Goal: Find specific page/section: Find specific page/section

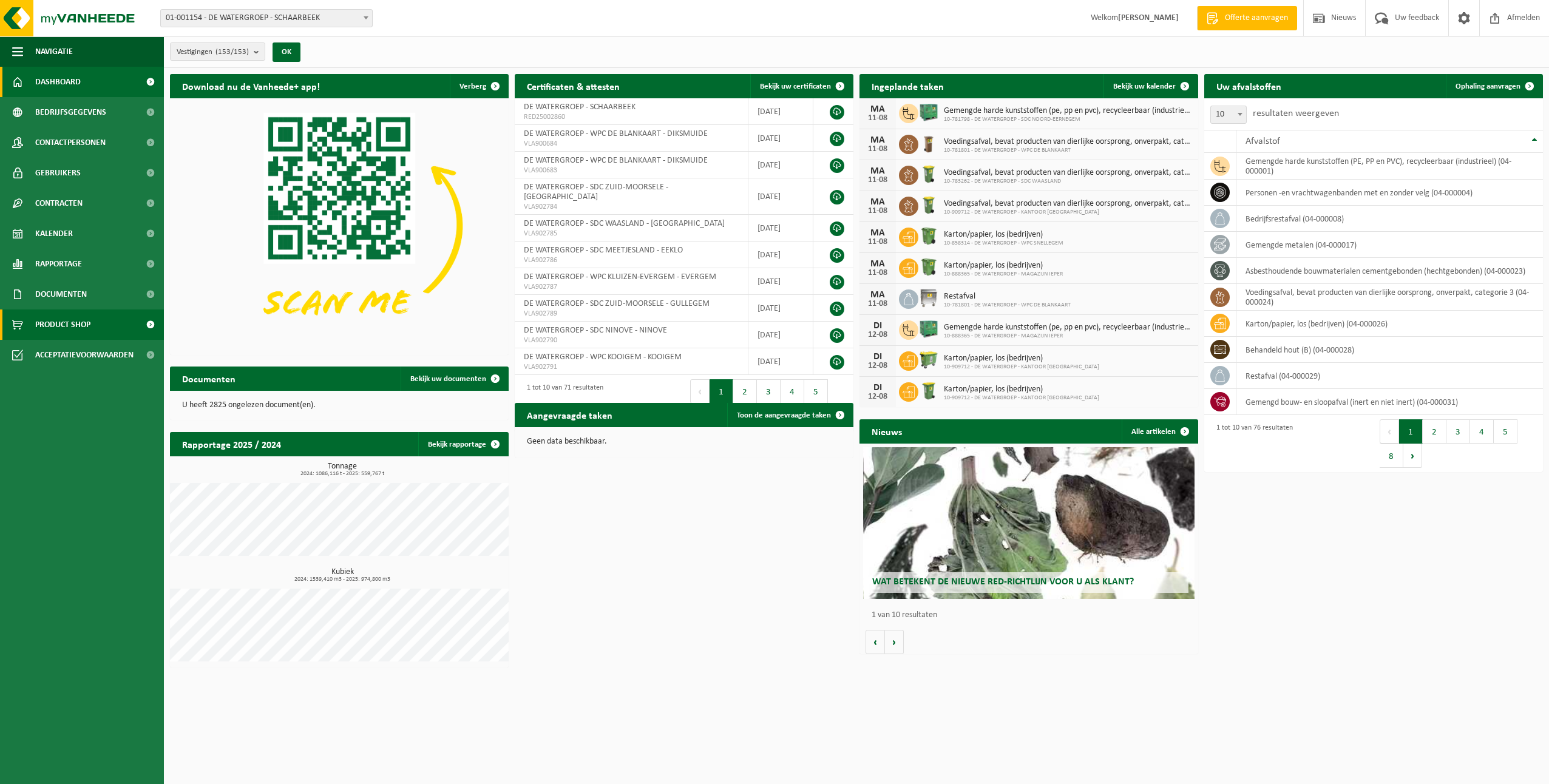
click at [89, 322] on span "Product Shop" at bounding box center [63, 325] width 55 height 30
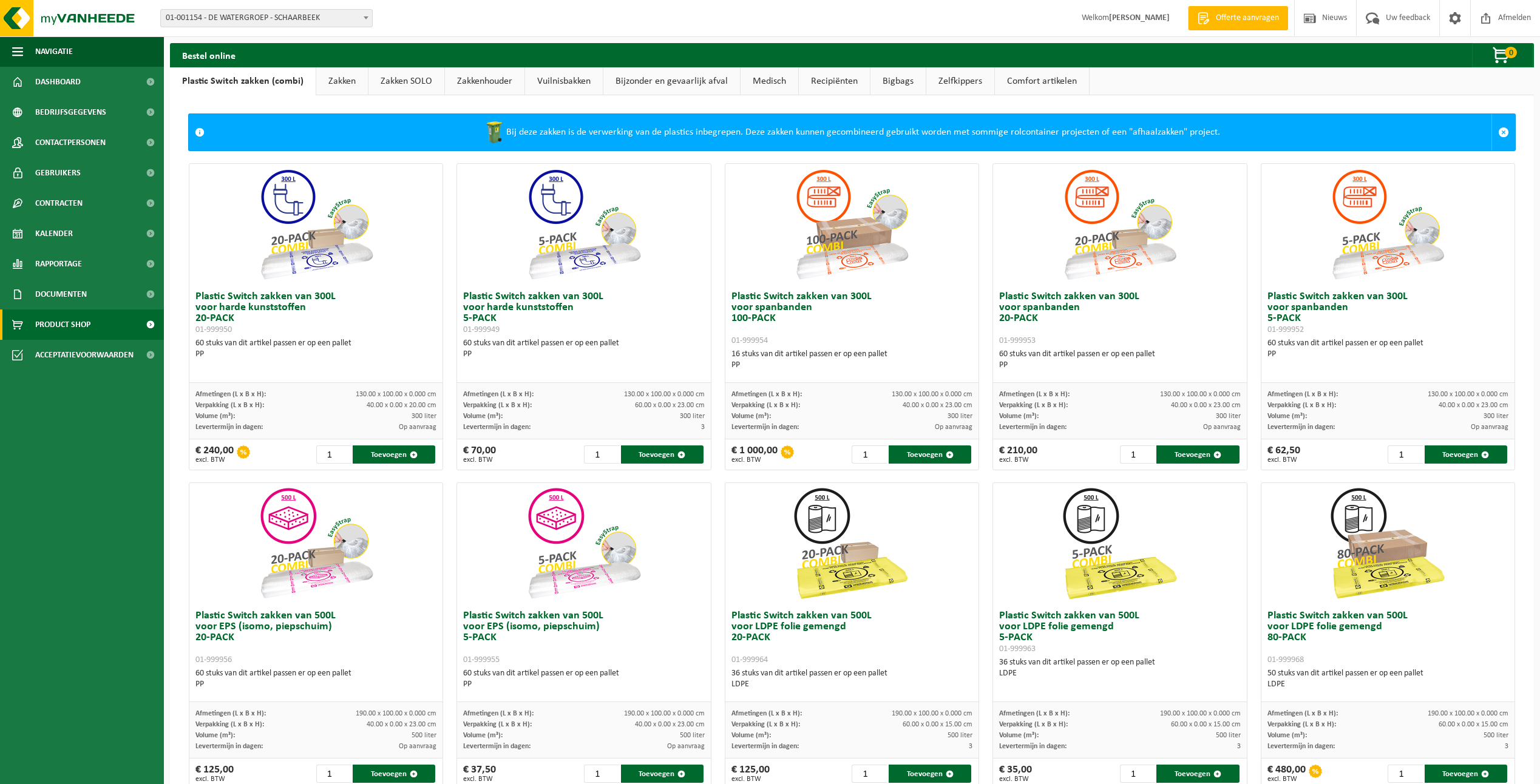
click at [812, 81] on link "Recipiënten" at bounding box center [834, 81] width 71 height 28
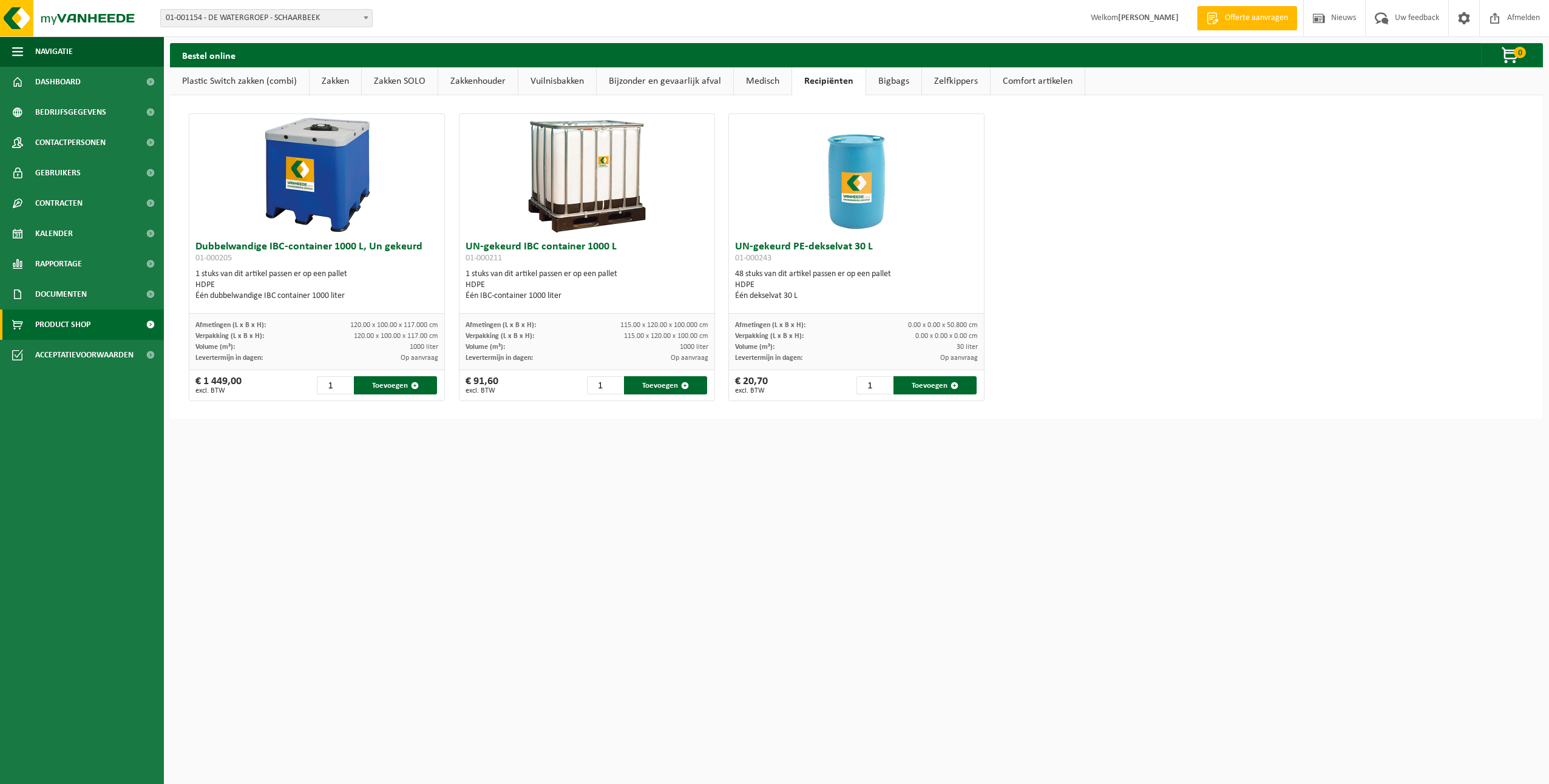
click at [75, 325] on span "Product Shop" at bounding box center [63, 325] width 55 height 30
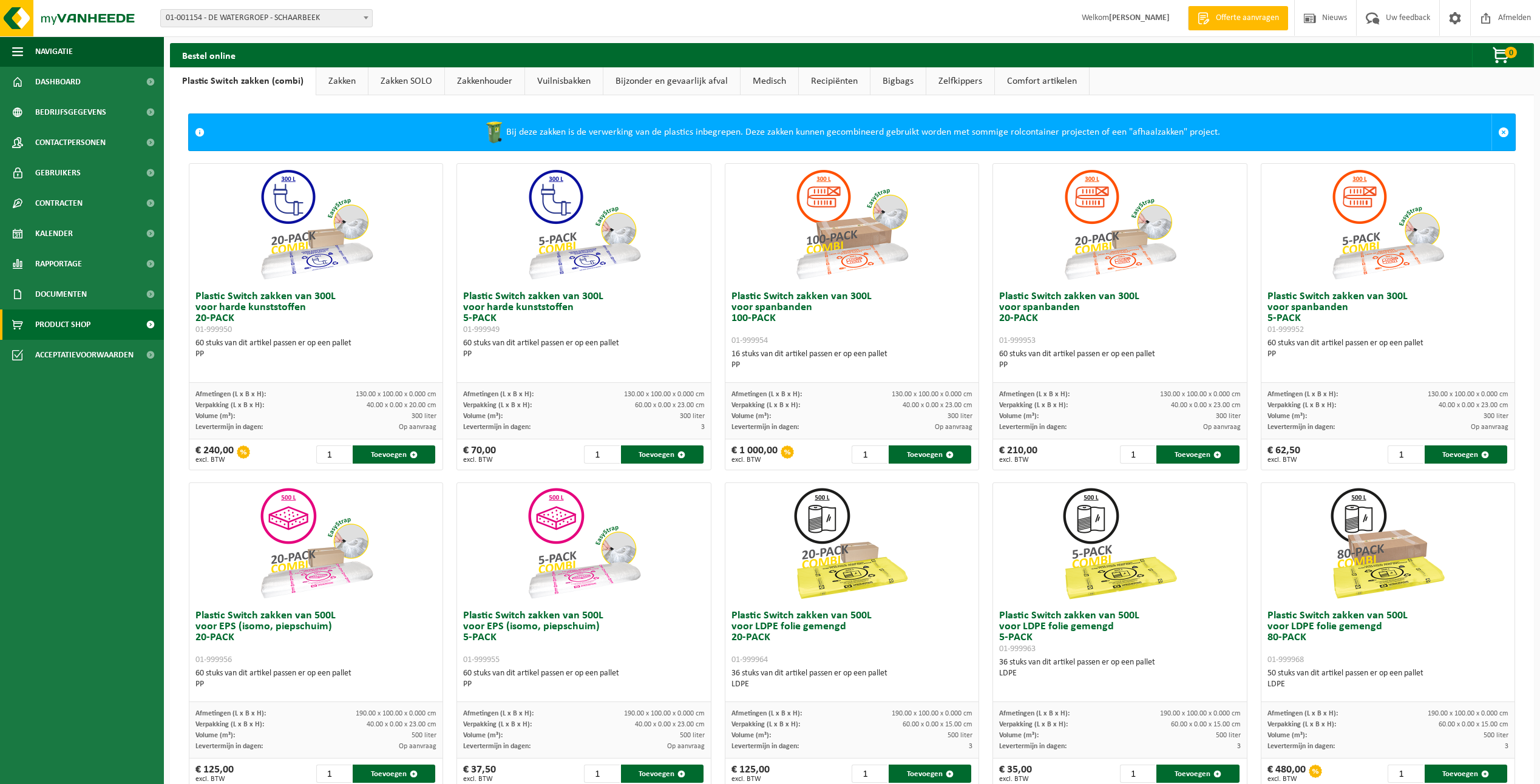
click at [698, 81] on link "Bijzonder en gevaarlijk afval" at bounding box center [671, 81] width 137 height 28
